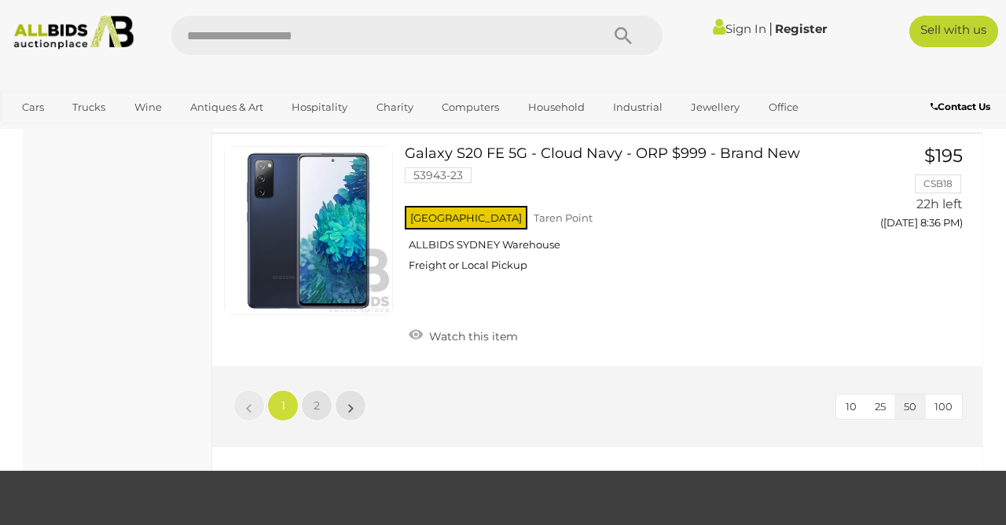
scroll to position [12265, 0]
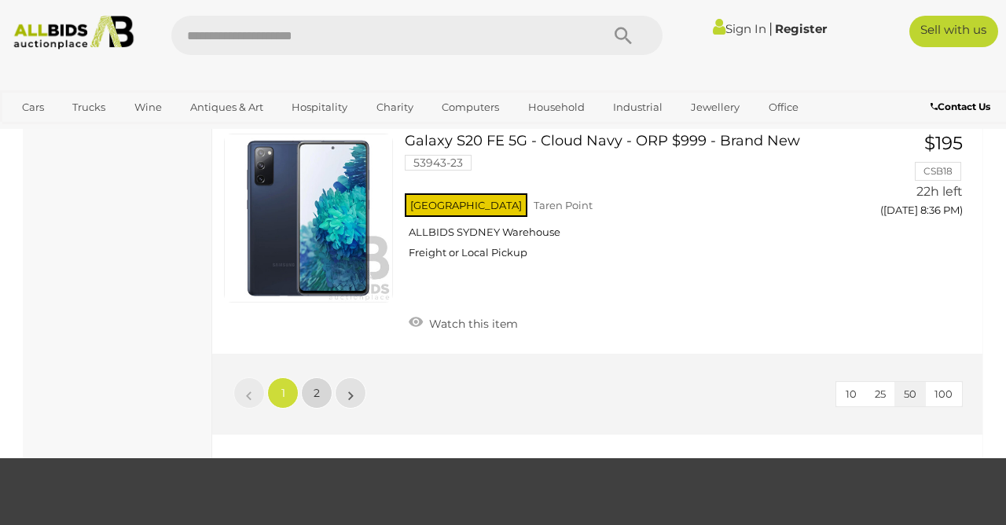
click at [317, 395] on span "2" at bounding box center [317, 393] width 6 height 14
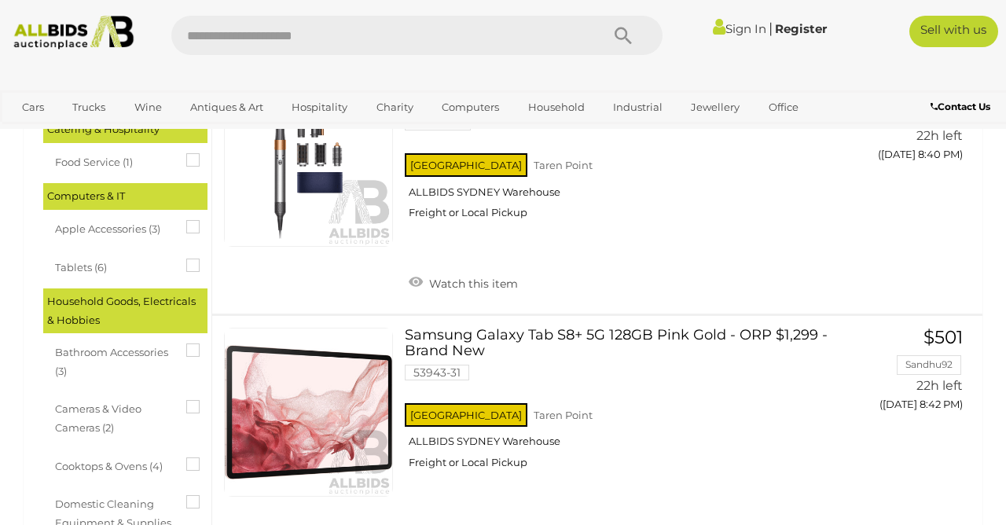
scroll to position [407, 0]
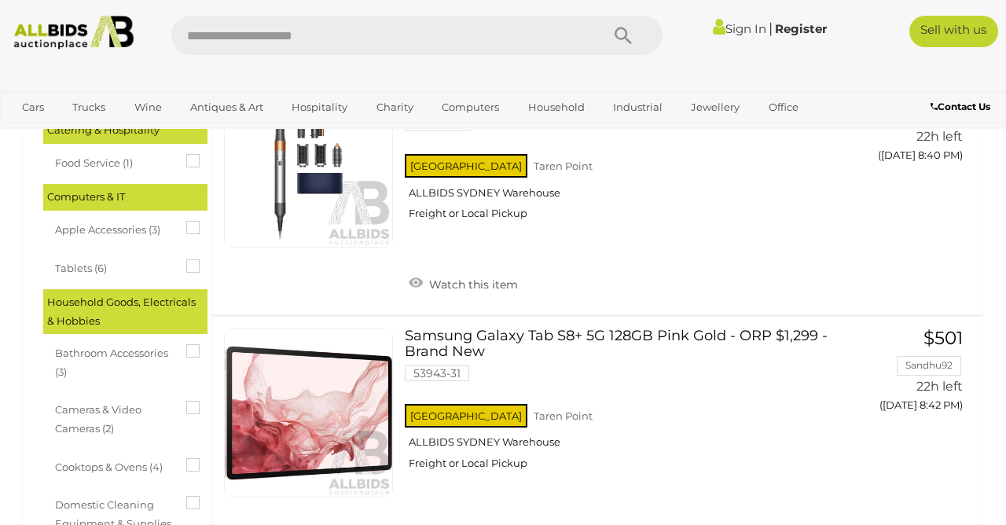
click at [46, 37] on img at bounding box center [73, 33] width 133 height 34
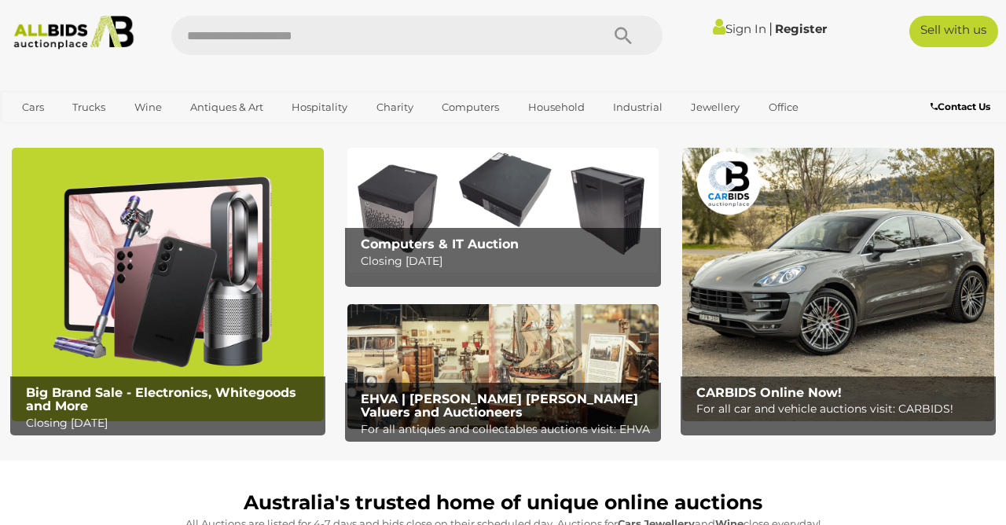
scroll to position [25, 0]
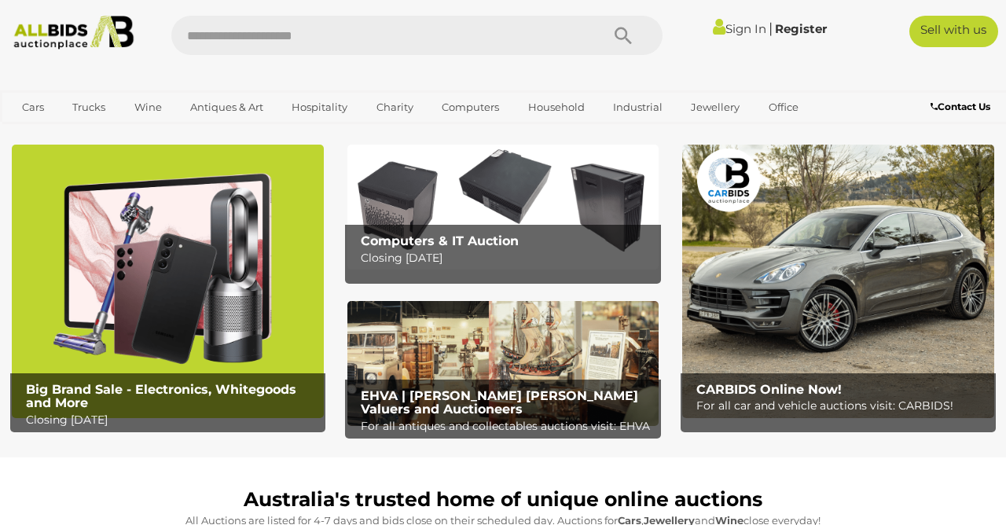
click at [384, 215] on img at bounding box center [503, 207] width 312 height 125
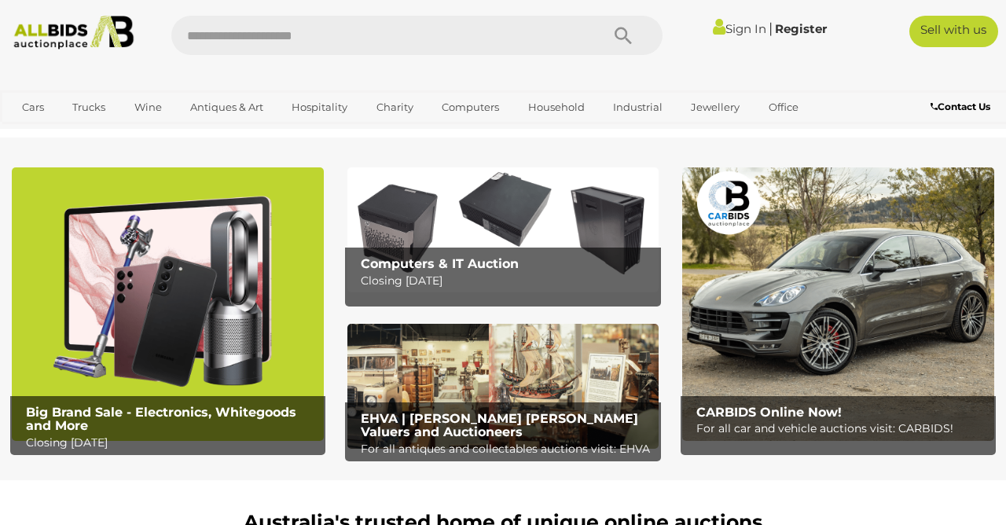
scroll to position [4, 0]
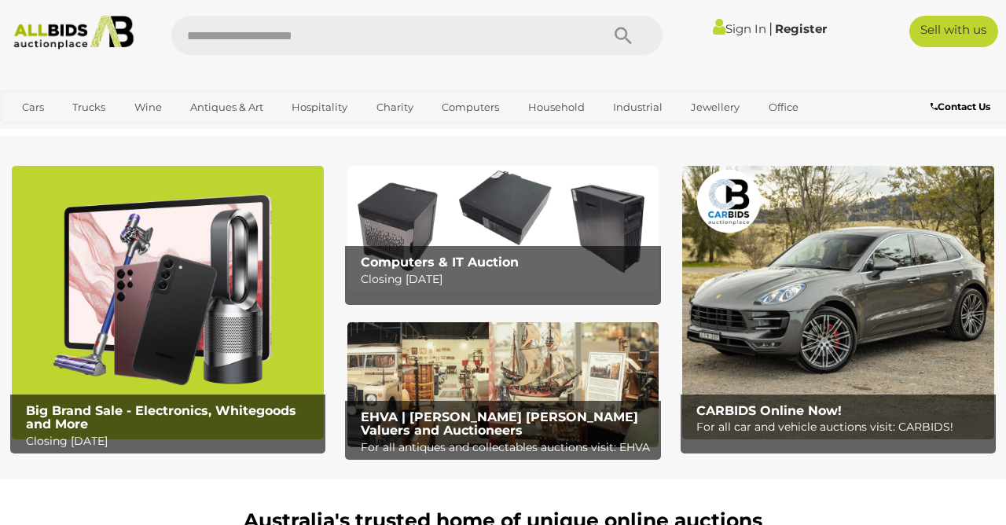
click at [913, 238] on img at bounding box center [838, 302] width 312 height 273
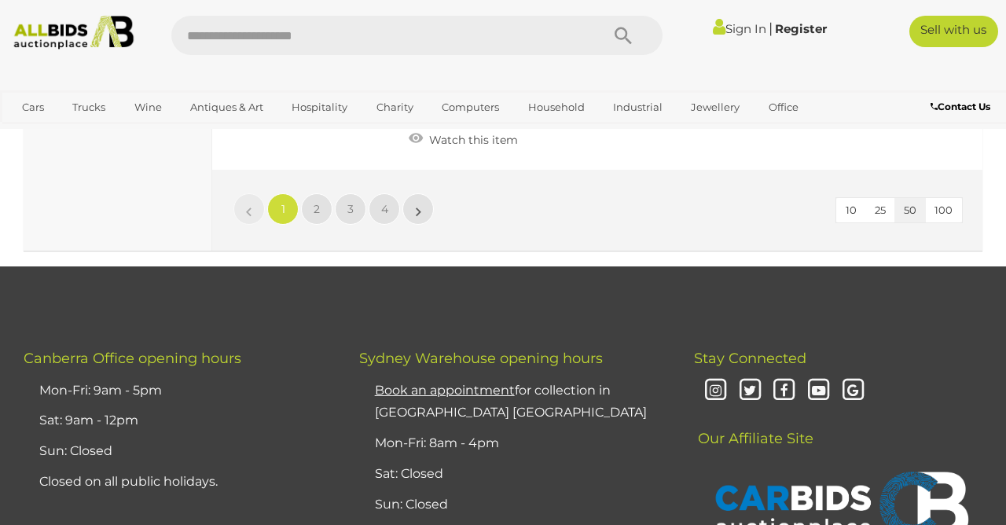
scroll to position [12524, 0]
